Goal: Complete application form

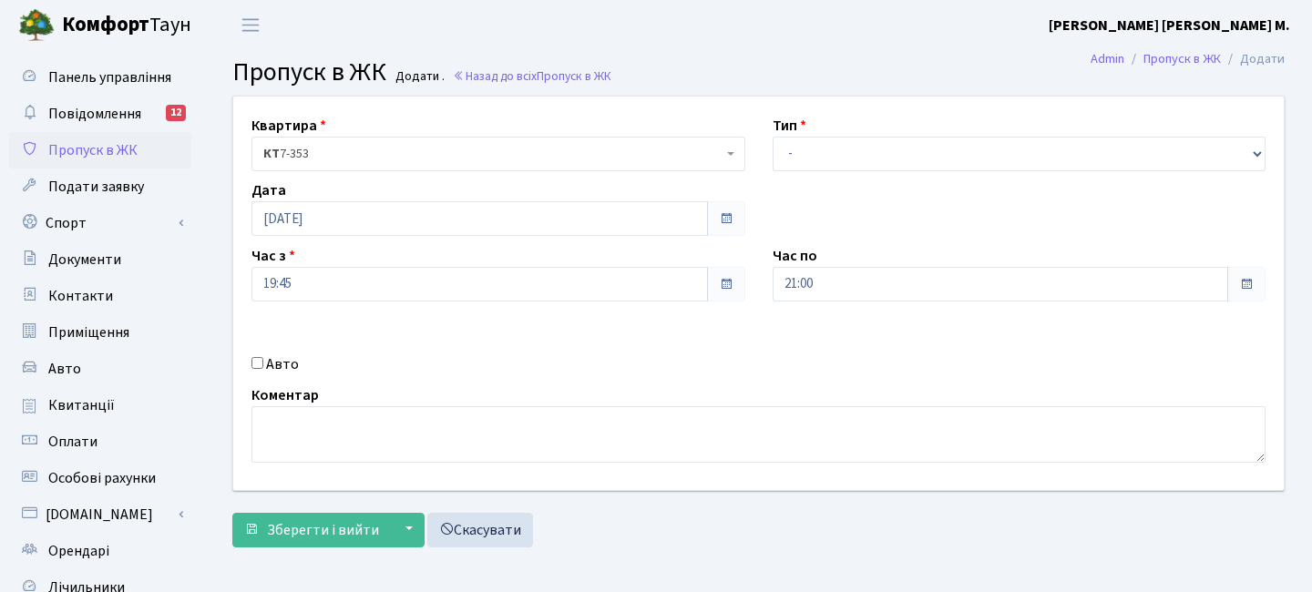
click at [285, 363] on label "Авто" at bounding box center [282, 364] width 33 height 22
click at [263, 363] on input "Авто" at bounding box center [257, 363] width 12 height 12
checkbox input "true"
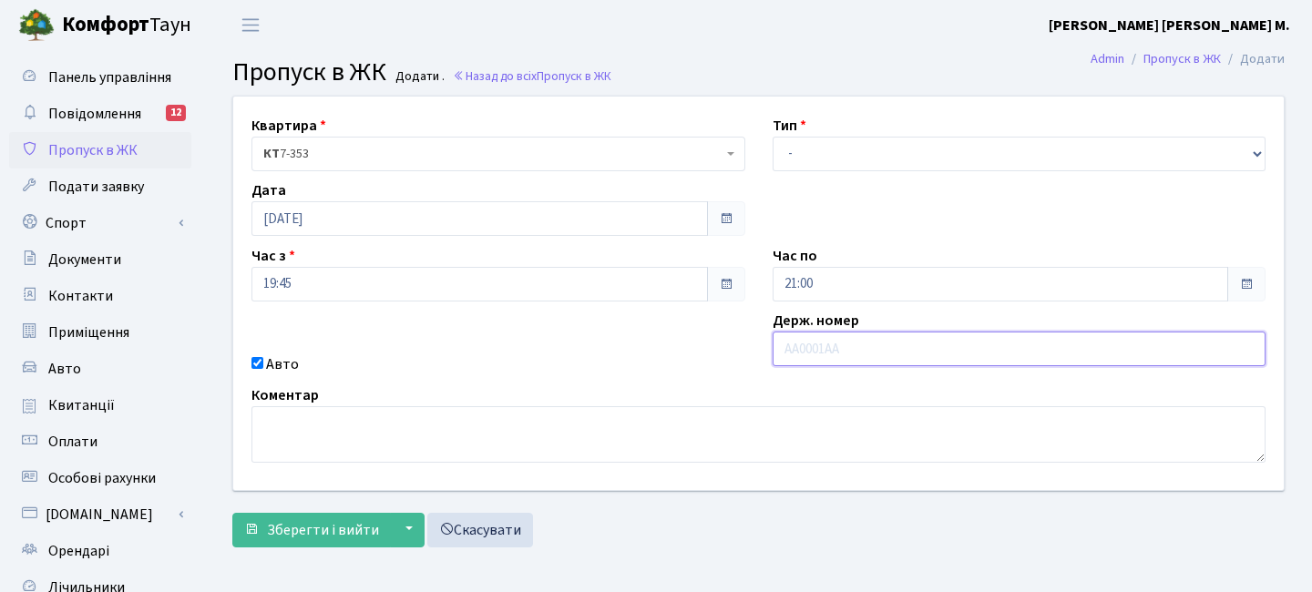
paste input "KA4989BT"
type input "KA4989BT"
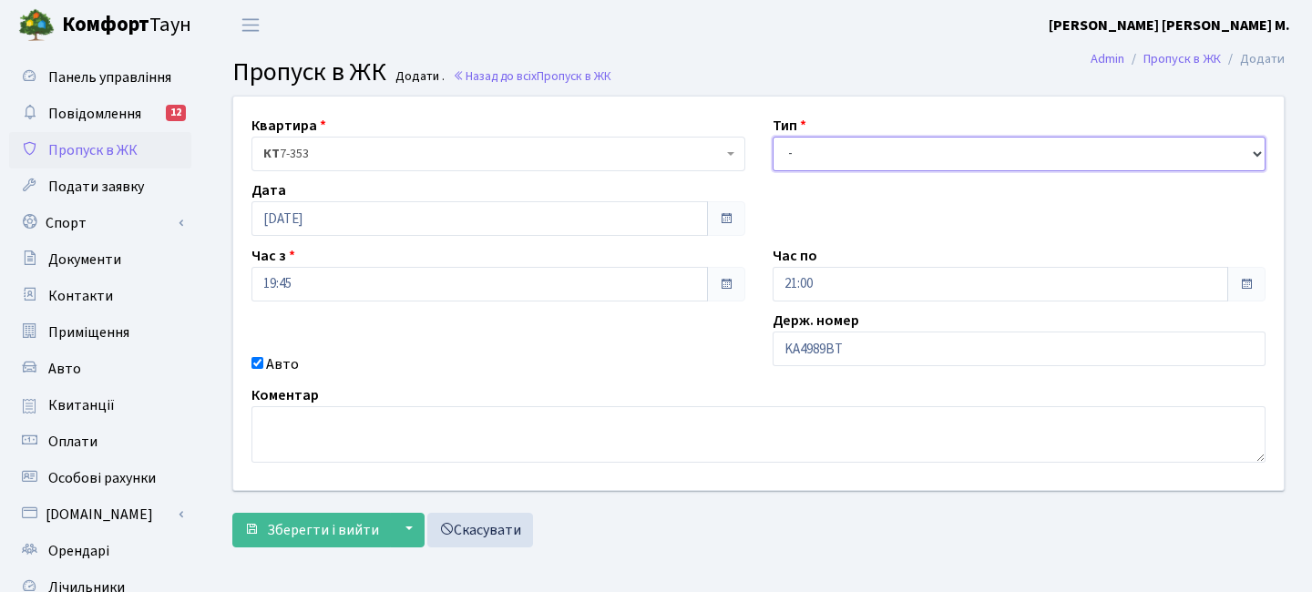
click at [803, 159] on select "- Доставка Таксі Гості Сервіс" at bounding box center [1019, 154] width 494 height 35
select select "3"
click at [772, 137] on select "- Доставка Таксі Гості Сервіс" at bounding box center [1019, 154] width 494 height 35
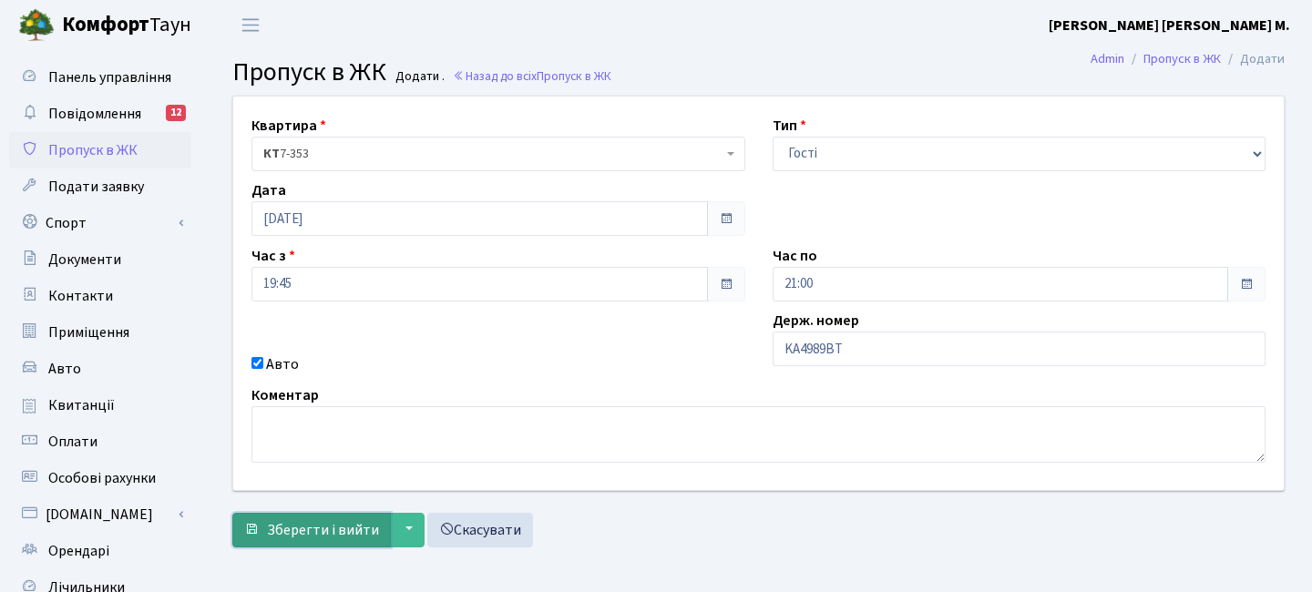
click at [296, 527] on span "Зберегти і вийти" at bounding box center [323, 530] width 112 height 20
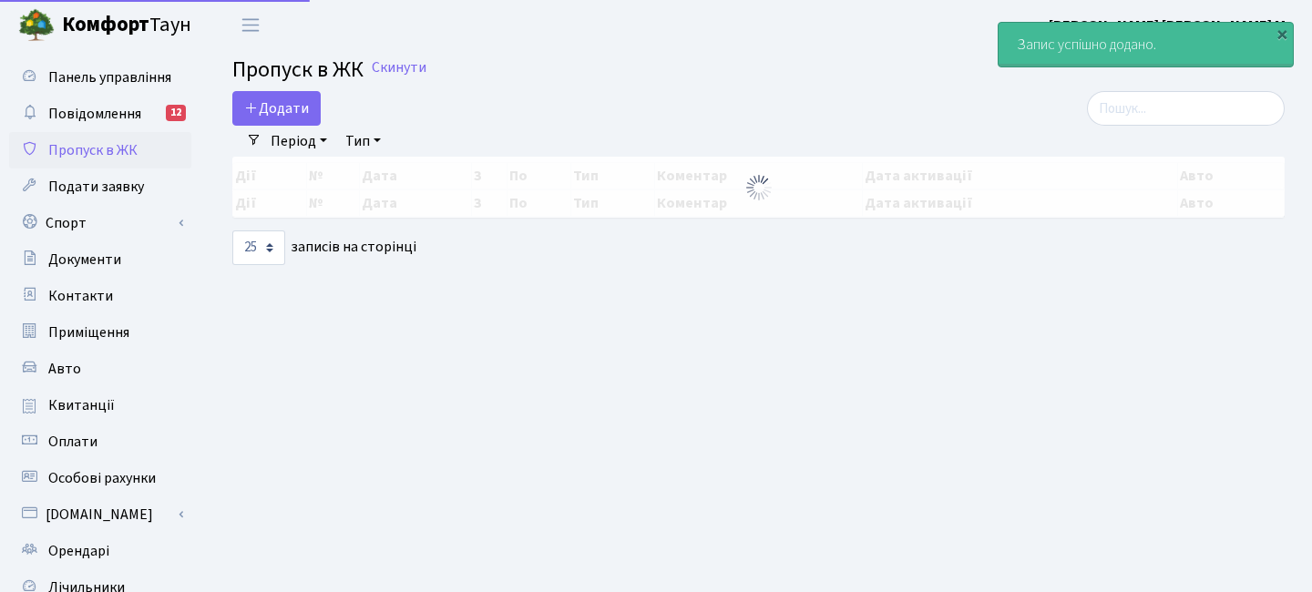
select select "25"
